Goal: Task Accomplishment & Management: Manage account settings

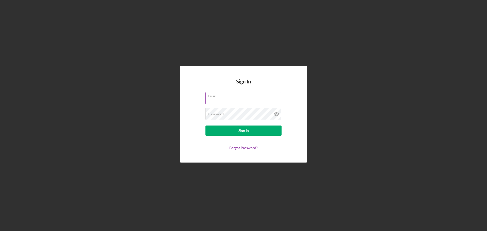
click at [220, 98] on input "Email" at bounding box center [244, 98] width 76 height 12
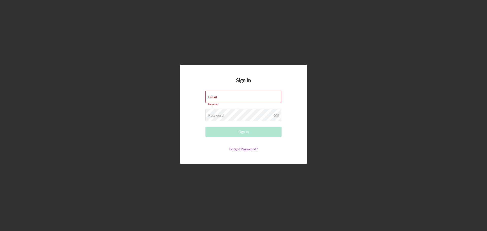
type input "[EMAIL_ADDRESS][DOMAIN_NAME]"
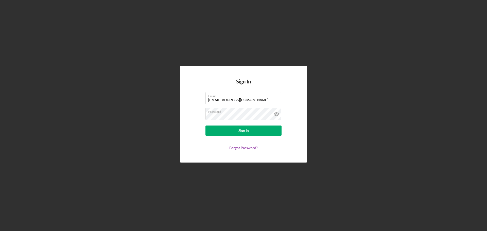
click at [206, 126] on button "Sign In" at bounding box center [244, 131] width 76 height 10
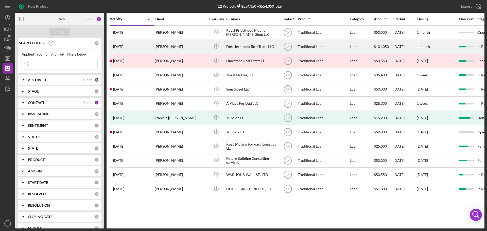
click at [230, 45] on div "Dos Hermanos Taco Truck LLC" at bounding box center [251, 46] width 51 height 13
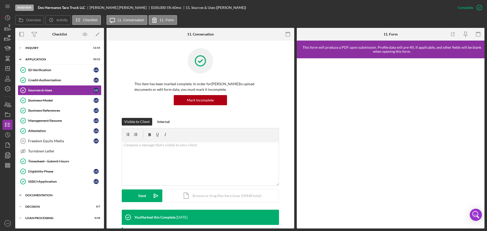
click at [42, 195] on div "Documentation" at bounding box center [61, 195] width 72 height 3
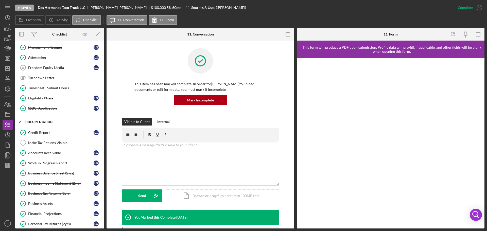
scroll to position [76, 0]
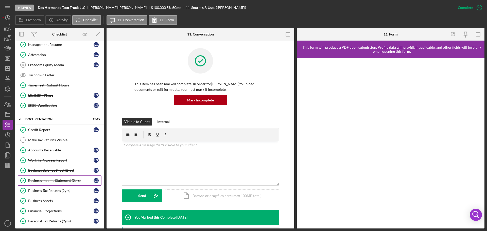
click at [49, 181] on div "Business Income Statement (2yrs)" at bounding box center [60, 181] width 65 height 4
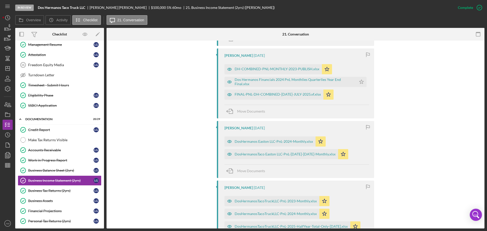
scroll to position [390, 0]
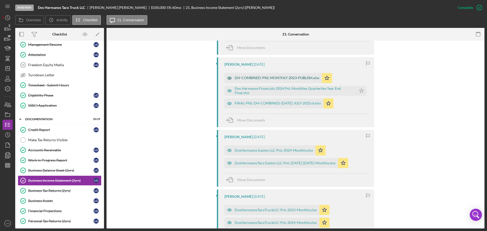
click at [273, 76] on div "DH-COMBINED-PNL-MONTHLY-2023-PUBLISH.xlsx" at bounding box center [273, 78] width 97 height 10
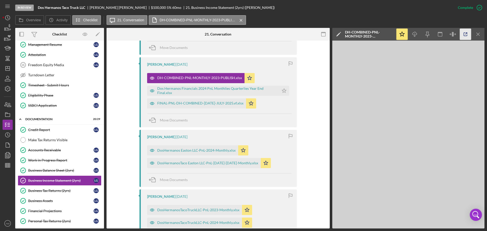
click at [465, 34] on icon "button" at bounding box center [465, 34] width 11 height 11
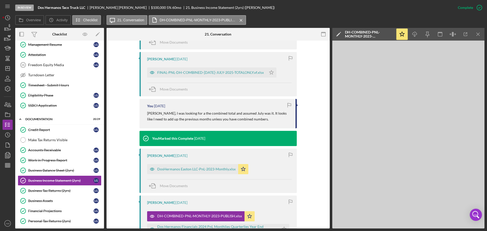
scroll to position [263, 0]
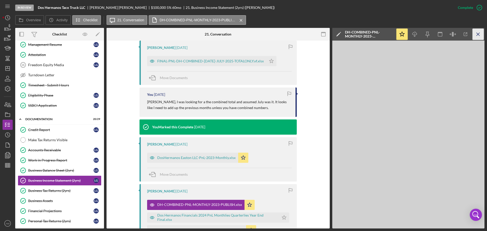
click at [478, 35] on icon "Icon/Menu Close" at bounding box center [478, 34] width 11 height 11
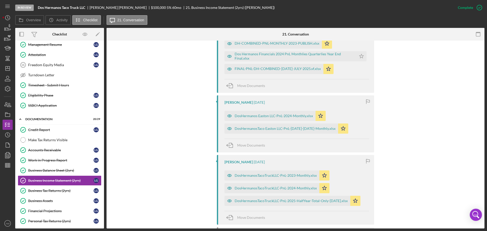
scroll to position [415, 0]
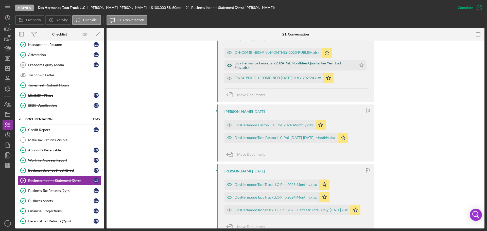
click at [275, 62] on div "Dos Hermanos Financials 2024 PnL Monthlies Quarterlies Year End Final.xlsx" at bounding box center [294, 65] width 119 height 8
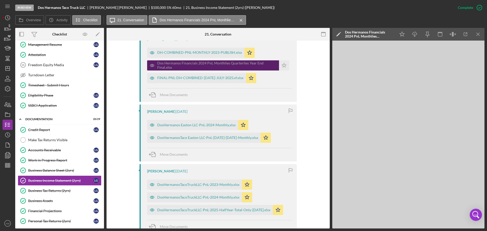
click at [275, 62] on div "Dos Hermanos Financials 2024 PnL Monthlies Quarterlies Year End Final.xlsx" at bounding box center [216, 65] width 119 height 8
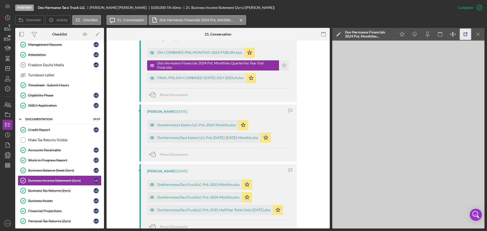
click at [466, 33] on icon "button" at bounding box center [465, 34] width 11 height 11
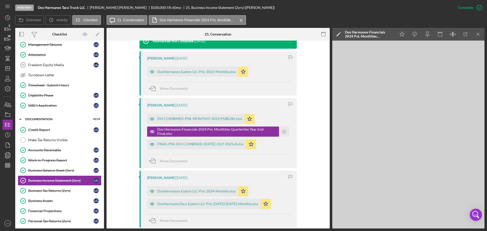
scroll to position [365, 0]
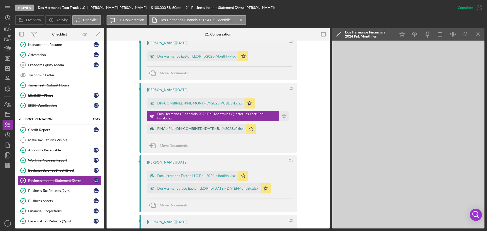
click at [210, 127] on div "FINAL-PNL-DH-COMBINED-JAN2025-JULY-2025.vf.xlsx" at bounding box center [196, 129] width 99 height 10
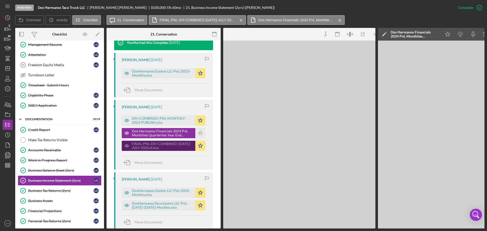
scroll to position [376, 0]
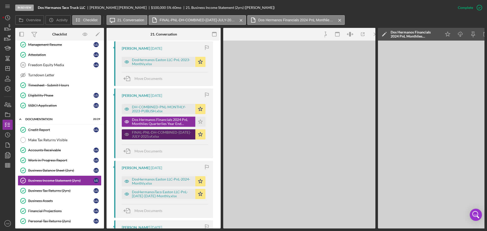
click at [210, 127] on div "Lisa Gutierrez 3 weeks ago DH-COMBINED-PNL-MONTHLY-2023-PUBLISH.xlsx Icon/Star …" at bounding box center [163, 124] width 99 height 70
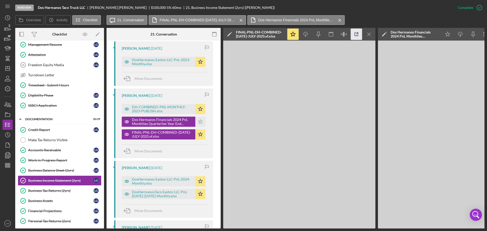
click at [354, 33] on icon "button" at bounding box center [356, 34] width 11 height 11
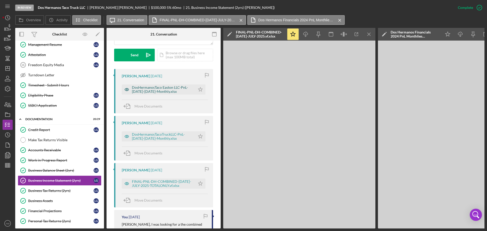
scroll to position [148, 0]
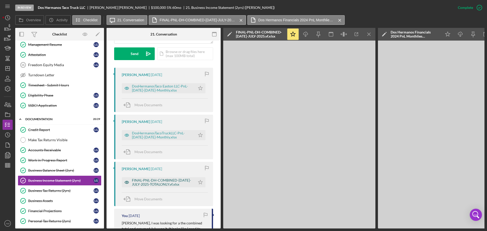
click at [160, 182] on div "FINAL-PNL-DH-COMBINED-JAN2025-JULY-2025-TOTALONLY.vf.xlsx" at bounding box center [162, 182] width 61 height 8
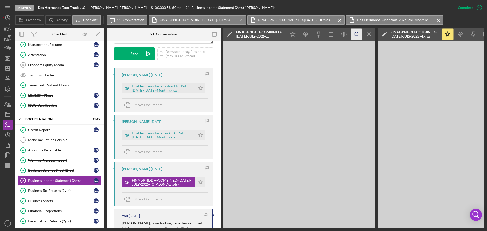
click at [356, 33] on icon "button" at bounding box center [356, 34] width 11 height 11
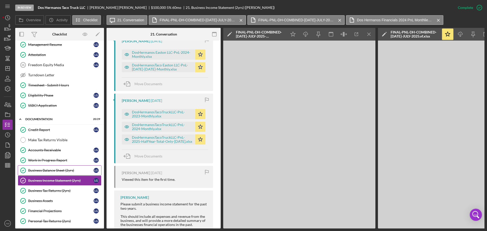
scroll to position [102, 0]
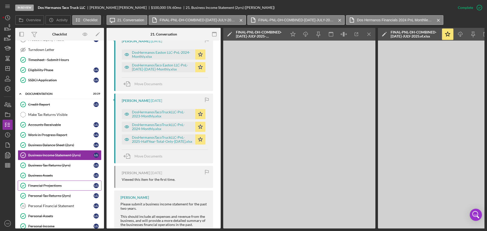
click at [48, 186] on div "Financial Projections" at bounding box center [60, 186] width 65 height 4
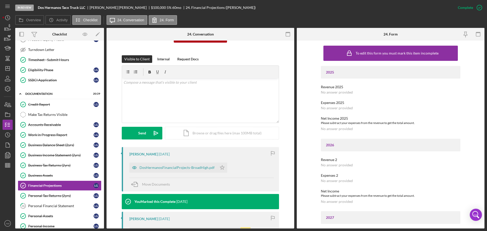
scroll to position [51, 0]
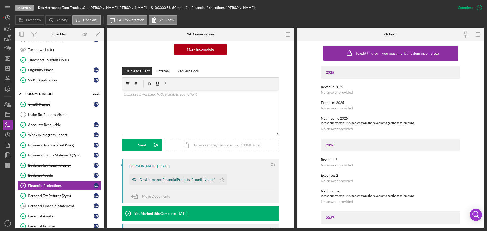
click at [185, 179] on div "DosHermanosFinancialProjects-BroadHigh.pdf" at bounding box center [177, 180] width 75 height 4
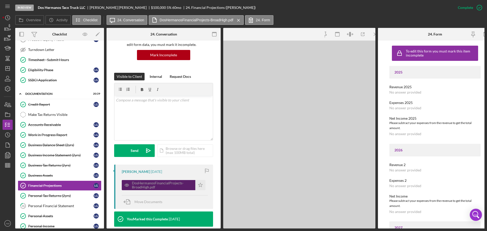
scroll to position [56, 0]
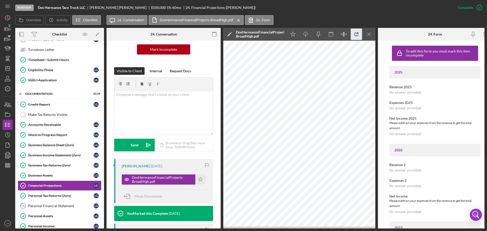
click at [354, 33] on icon "button" at bounding box center [356, 34] width 11 height 11
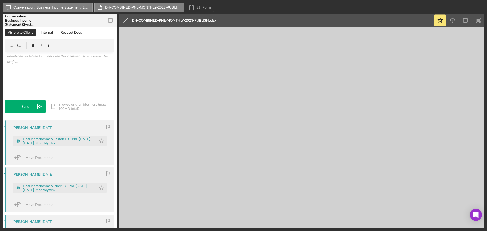
scroll to position [76, 0]
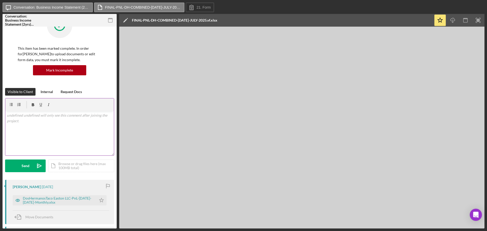
scroll to position [25, 0]
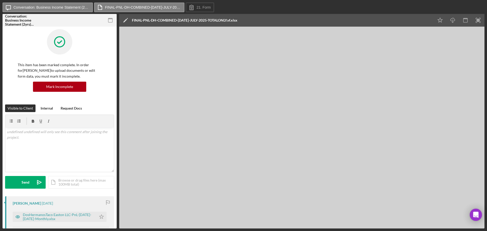
scroll to position [25, 0]
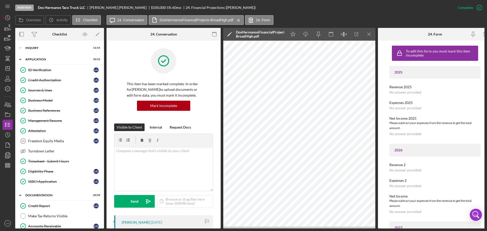
scroll to position [56, 0]
